Goal: Transaction & Acquisition: Purchase product/service

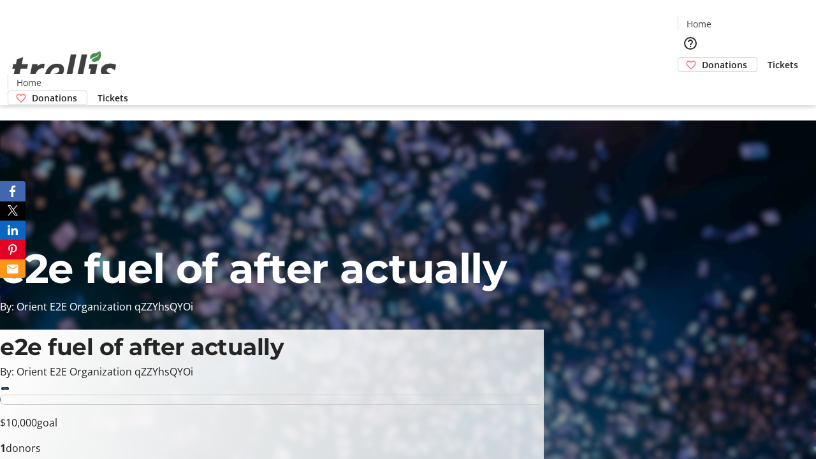
click at [702, 58] on span "Donations" at bounding box center [724, 64] width 45 height 13
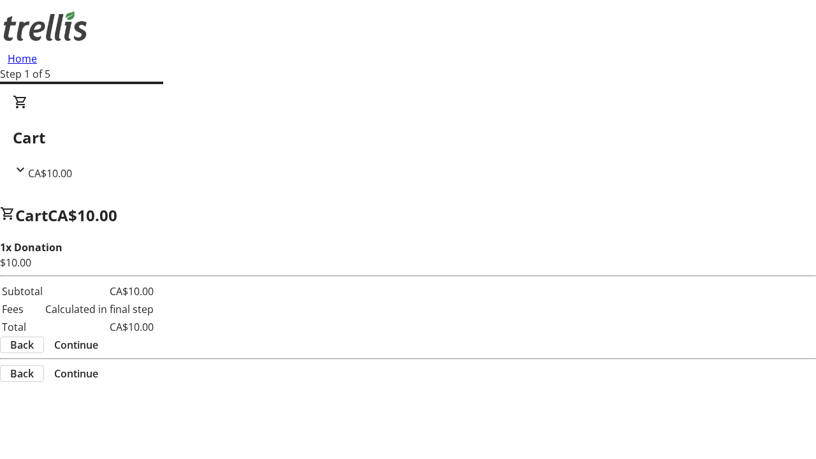
select select "CA"
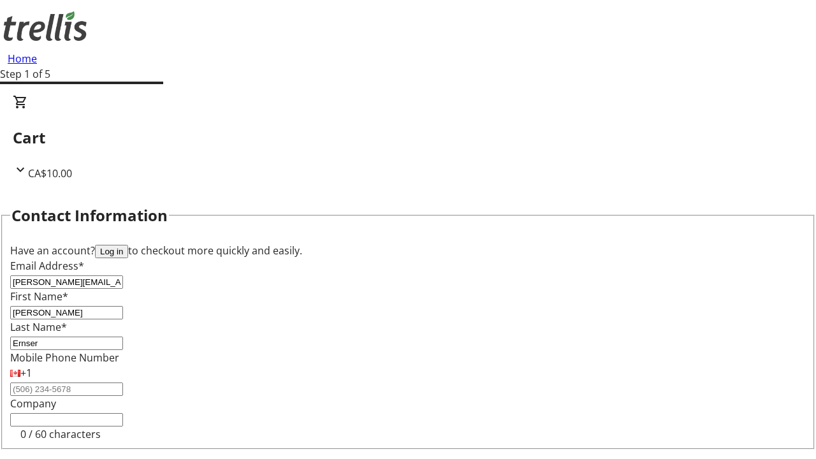
type input "Ernser"
type input "[STREET_ADDRESS][PERSON_NAME]"
type input "Kelowna"
select select "BC"
type input "Kelowna"
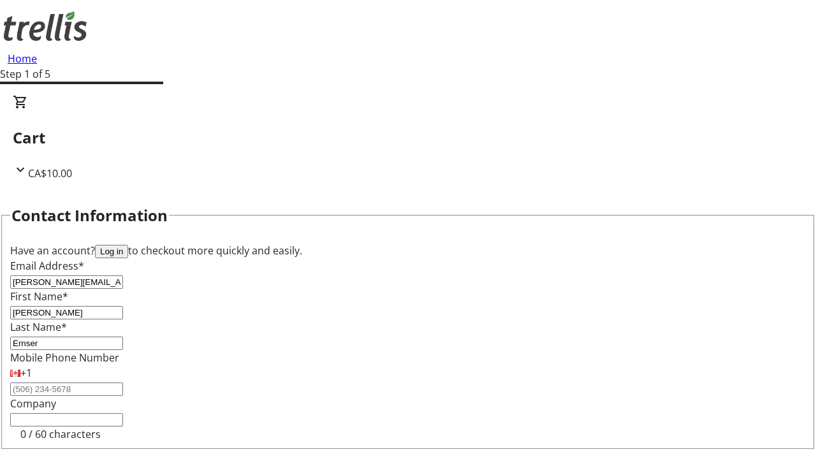
scroll to position [171, 0]
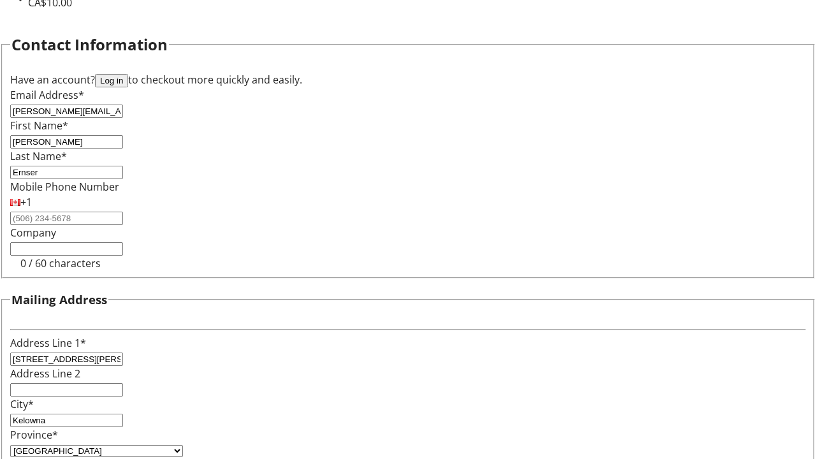
type input "V1Y 0C2"
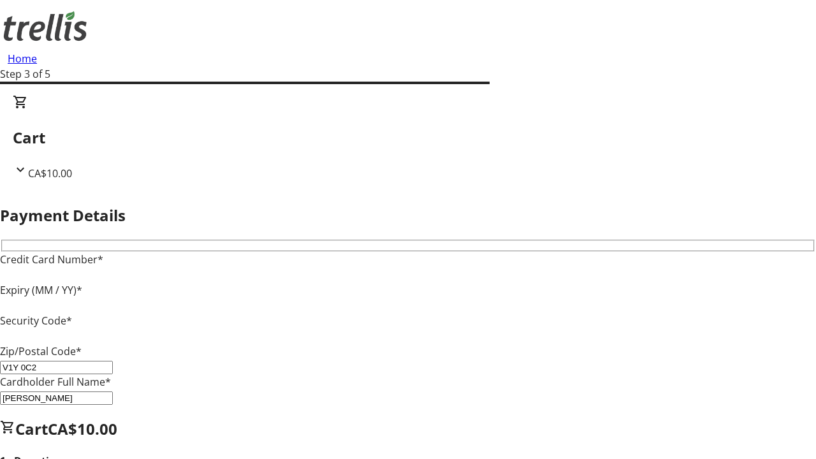
type input "V1Y 0C2"
